Goal: Navigation & Orientation: Understand site structure

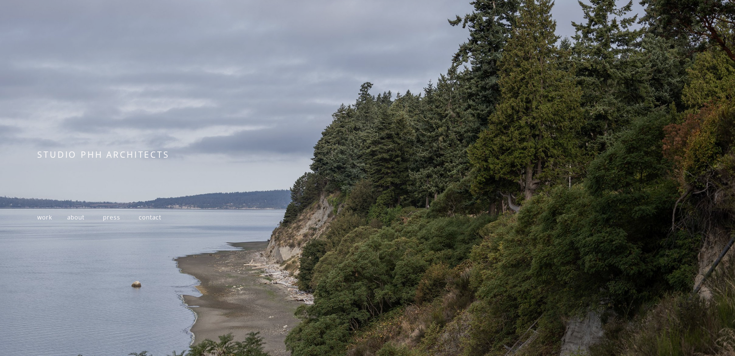
scroll to position [159, 0]
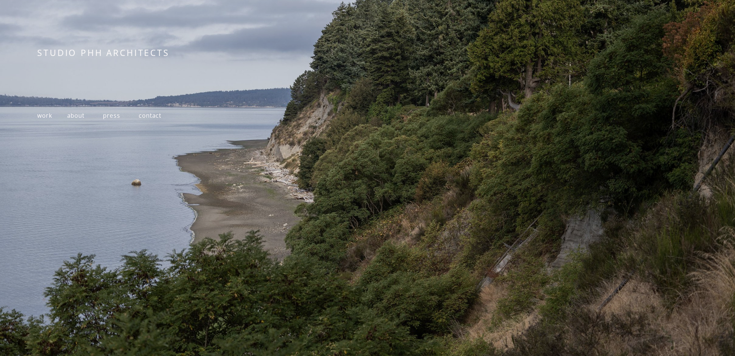
click at [42, 114] on span "work" at bounding box center [44, 116] width 14 height 8
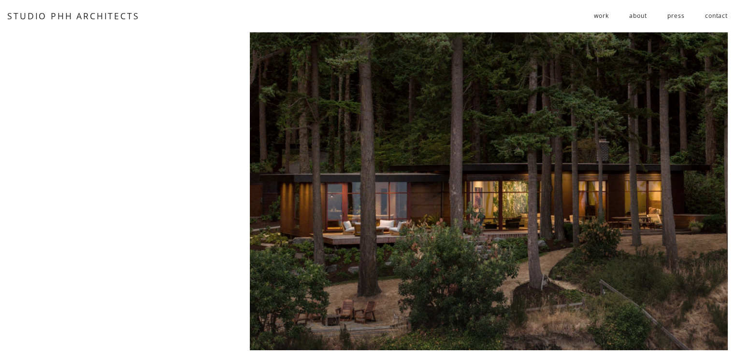
click at [632, 21] on link "about" at bounding box center [637, 16] width 17 height 16
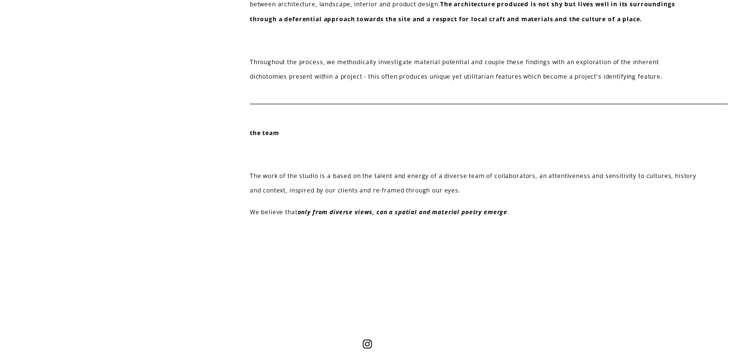
scroll to position [423, 0]
